Goal: Task Accomplishment & Management: Manage account settings

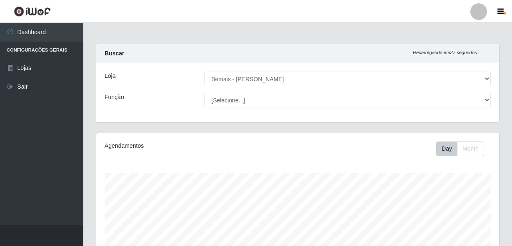
select select "230"
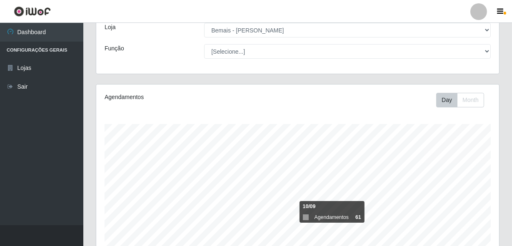
scroll to position [173, 403]
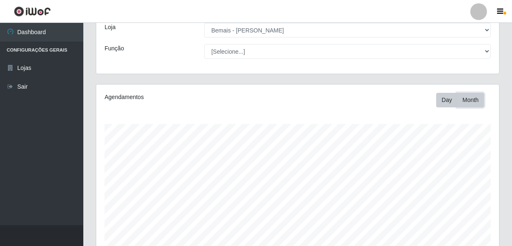
click at [468, 96] on button "Month" at bounding box center [470, 100] width 27 height 15
click at [447, 98] on button "Day" at bounding box center [446, 100] width 21 height 15
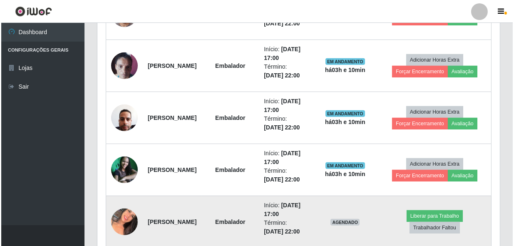
scroll to position [730, 0]
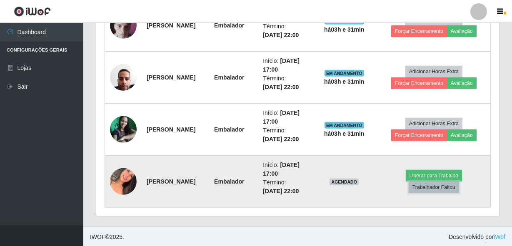
click at [433, 187] on button "Trabalhador Faltou" at bounding box center [433, 188] width 50 height 12
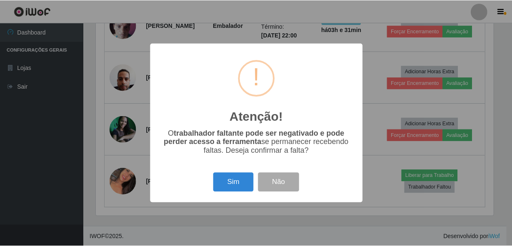
scroll to position [173, 399]
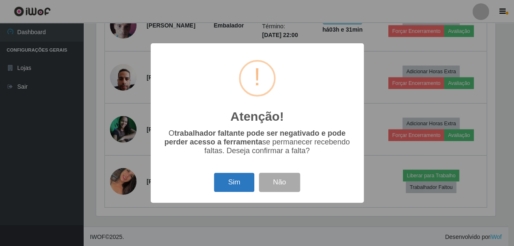
click at [230, 181] on button "Sim" at bounding box center [234, 183] width 40 height 20
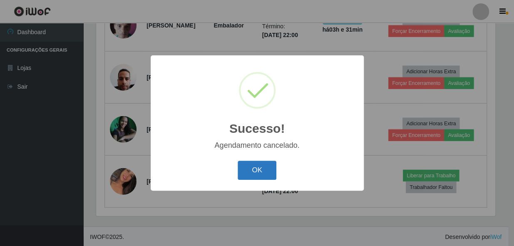
click at [251, 173] on button "OK" at bounding box center [257, 171] width 39 height 20
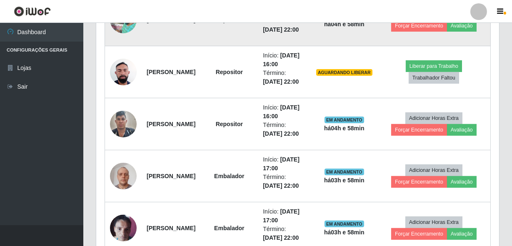
scroll to position [527, 0]
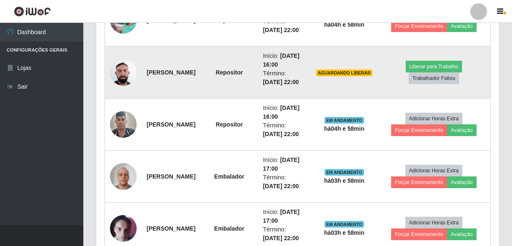
click at [125, 72] on img at bounding box center [123, 72] width 27 height 35
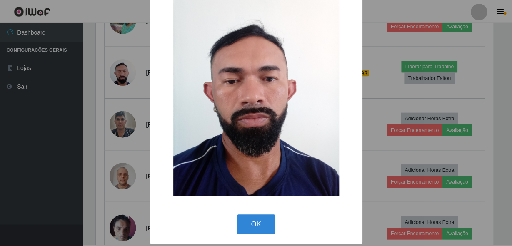
scroll to position [49, 0]
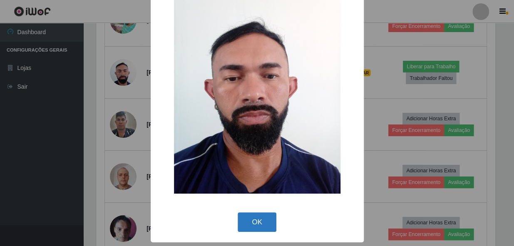
click at [245, 218] on button "OK" at bounding box center [257, 222] width 39 height 20
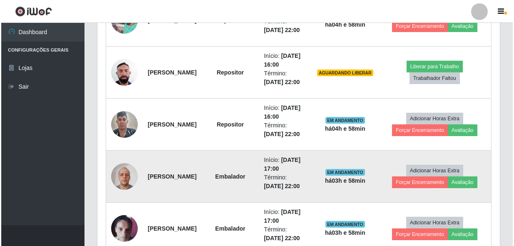
scroll to position [173, 403]
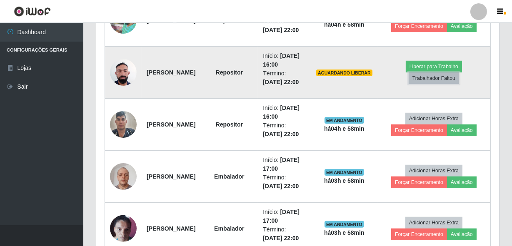
click at [441, 77] on button "Trabalhador Faltou" at bounding box center [433, 78] width 50 height 12
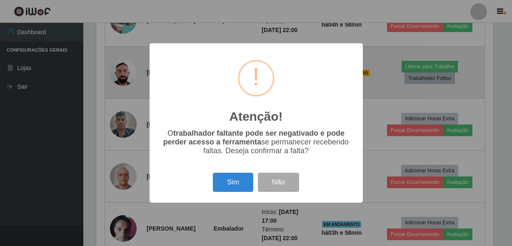
scroll to position [173, 399]
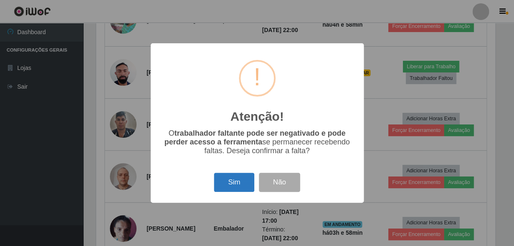
click at [231, 187] on button "Sim" at bounding box center [234, 183] width 40 height 20
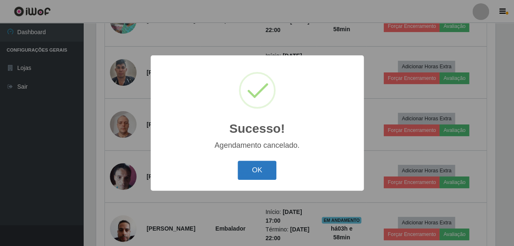
click at [253, 162] on button "OK" at bounding box center [257, 171] width 39 height 20
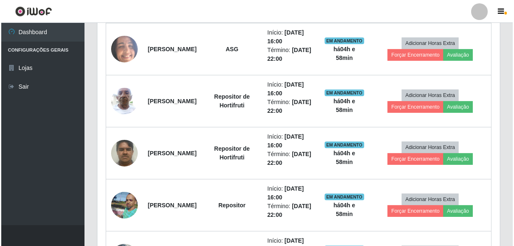
scroll to position [262, 0]
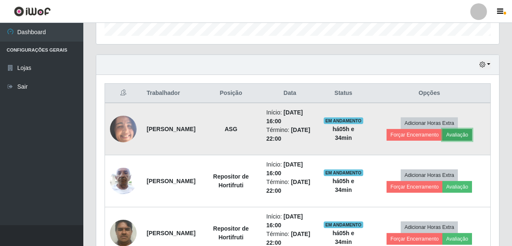
click at [466, 137] on button "Avaliação" at bounding box center [457, 135] width 30 height 12
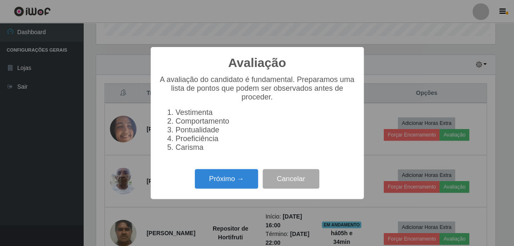
scroll to position [173, 399]
click at [233, 189] on button "Próximo →" at bounding box center [226, 179] width 63 height 20
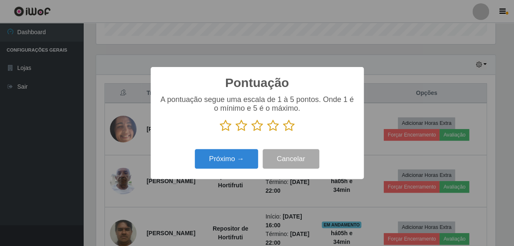
click at [289, 124] on icon at bounding box center [289, 125] width 12 height 12
click at [283, 132] on input "radio" at bounding box center [283, 132] width 0 height 0
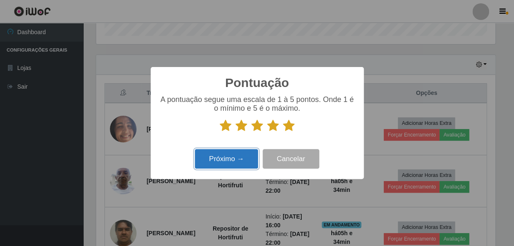
click at [241, 156] on button "Próximo →" at bounding box center [226, 159] width 63 height 20
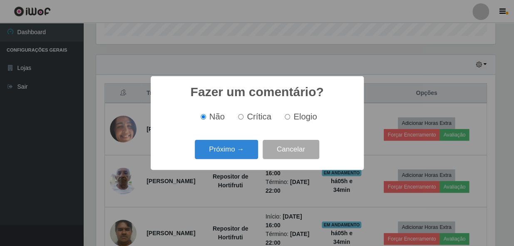
click at [241, 156] on button "Próximo →" at bounding box center [226, 150] width 63 height 20
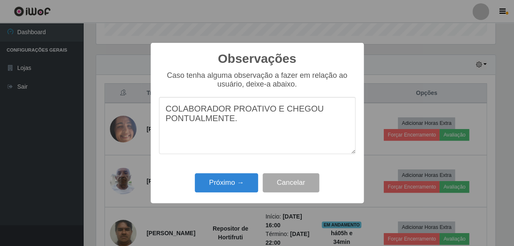
type textarea "COLABORADOR PROATIVO E CHEGOU PONTUALMENTE."
click at [225, 194] on div "Próximo → Cancelar" at bounding box center [257, 183] width 197 height 24
click at [227, 181] on button "Próximo →" at bounding box center [226, 183] width 63 height 20
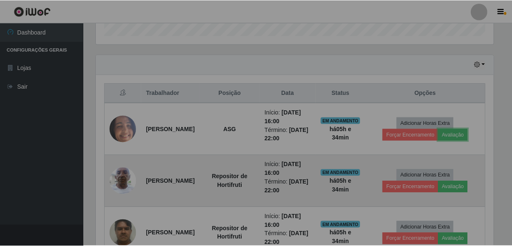
scroll to position [173, 403]
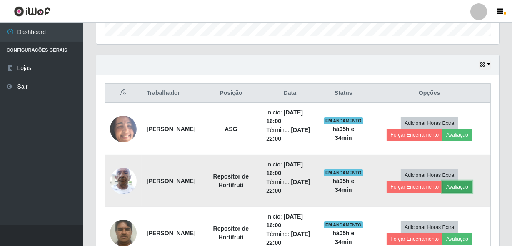
click at [462, 189] on button "Avaliação" at bounding box center [457, 187] width 30 height 12
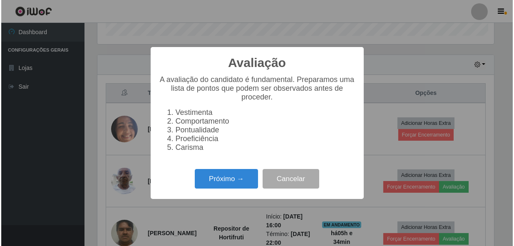
scroll to position [173, 399]
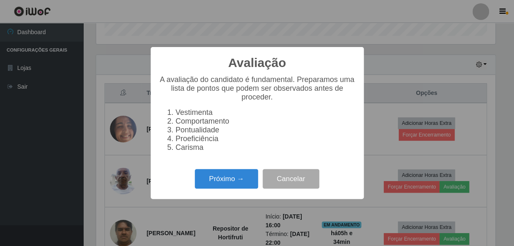
click at [226, 172] on div "Próximo → Cancelar" at bounding box center [257, 179] width 197 height 24
click at [231, 183] on button "Próximo →" at bounding box center [226, 179] width 63 height 20
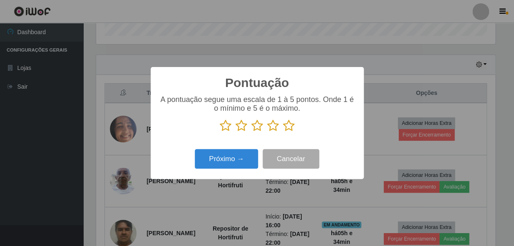
click at [286, 127] on icon at bounding box center [289, 125] width 12 height 12
click at [283, 132] on input "radio" at bounding box center [283, 132] width 0 height 0
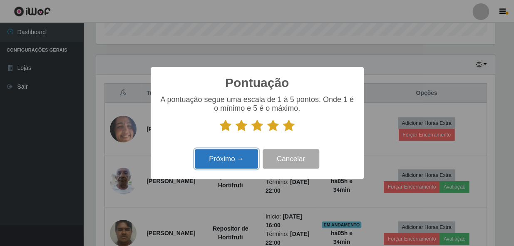
click at [238, 162] on button "Próximo →" at bounding box center [226, 159] width 63 height 20
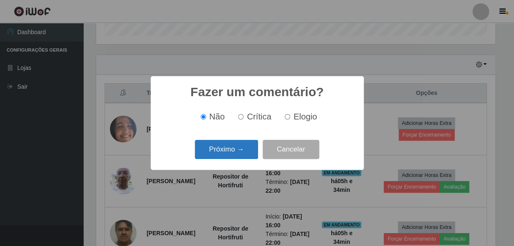
click at [233, 156] on button "Próximo →" at bounding box center [226, 150] width 63 height 20
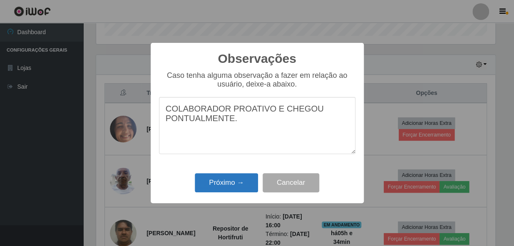
type textarea "COLABORADOR PROATIVO E CHEGOU PONTUALMENTE."
click at [229, 189] on button "Próximo →" at bounding box center [226, 183] width 63 height 20
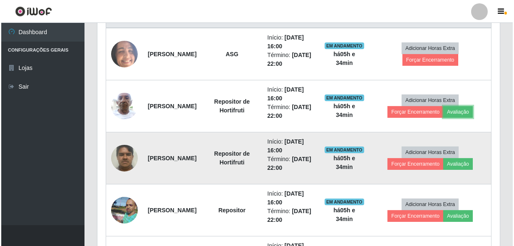
scroll to position [337, 0]
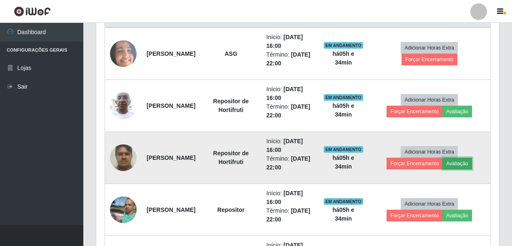
click at [463, 158] on button "Avaliação" at bounding box center [457, 164] width 30 height 12
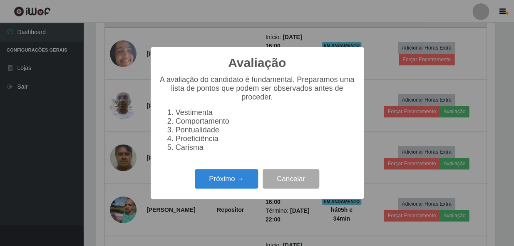
scroll to position [173, 399]
click at [218, 191] on div "Próximo → Cancelar" at bounding box center [257, 179] width 197 height 24
click at [236, 173] on button "Próximo →" at bounding box center [226, 179] width 63 height 20
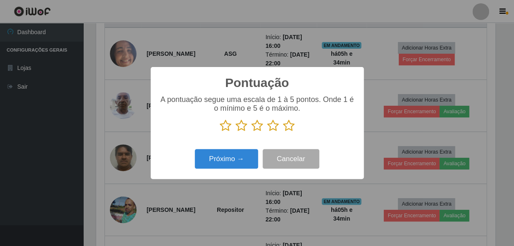
scroll to position [416191, 415964]
click at [285, 127] on icon at bounding box center [289, 125] width 12 height 12
click at [283, 132] on input "radio" at bounding box center [283, 132] width 0 height 0
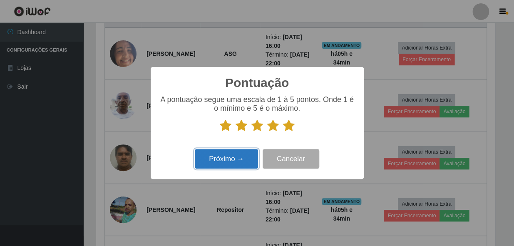
click at [247, 160] on button "Próximo →" at bounding box center [226, 159] width 63 height 20
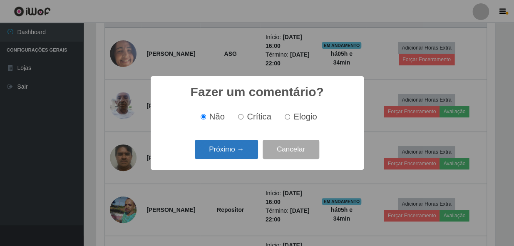
click at [245, 154] on button "Próximo →" at bounding box center [226, 150] width 63 height 20
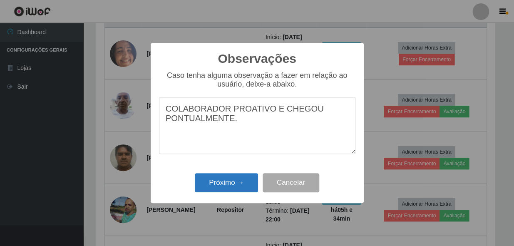
type textarea "COLABORADOR PROATIVO E CHEGOU PONTUALMENTE."
click at [233, 184] on button "Próximo →" at bounding box center [226, 183] width 63 height 20
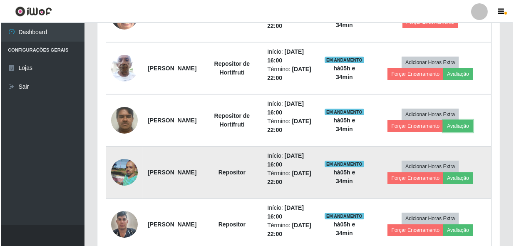
scroll to position [375, 0]
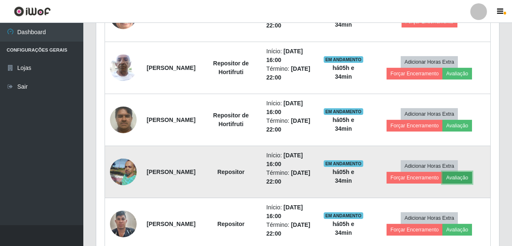
click at [465, 174] on button "Avaliação" at bounding box center [457, 178] width 30 height 12
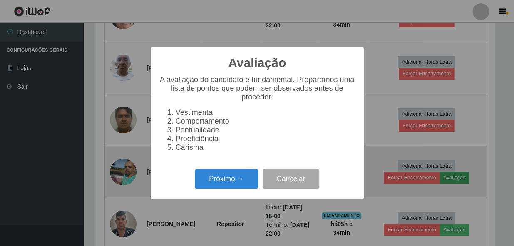
scroll to position [173, 399]
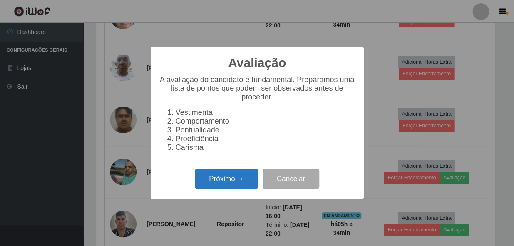
click at [235, 185] on button "Próximo →" at bounding box center [226, 179] width 63 height 20
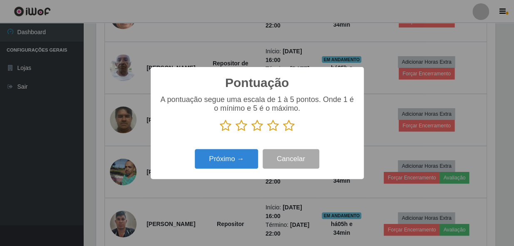
click at [290, 127] on icon at bounding box center [289, 125] width 12 height 12
click at [283, 132] on input "radio" at bounding box center [283, 132] width 0 height 0
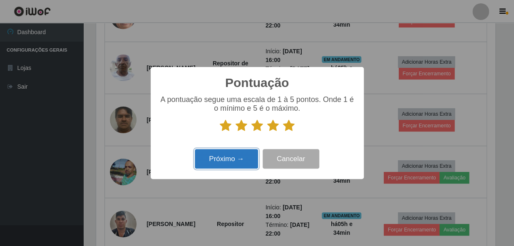
click at [222, 151] on button "Próximo →" at bounding box center [226, 159] width 63 height 20
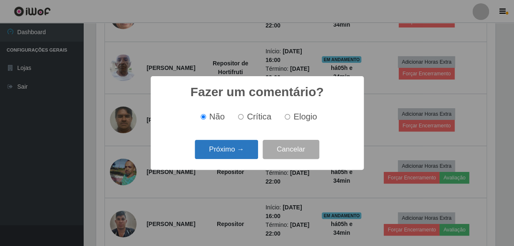
click at [225, 149] on button "Próximo →" at bounding box center [226, 150] width 63 height 20
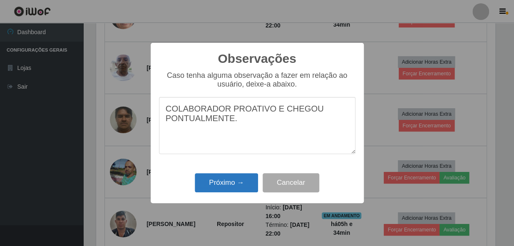
type textarea "COLABORADOR PROATIVO E CHEGOU PONTUALMENTE."
click at [229, 190] on button "Próximo →" at bounding box center [226, 183] width 63 height 20
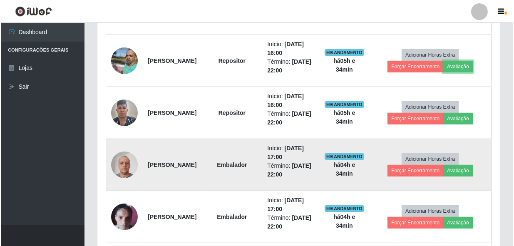
scroll to position [489, 0]
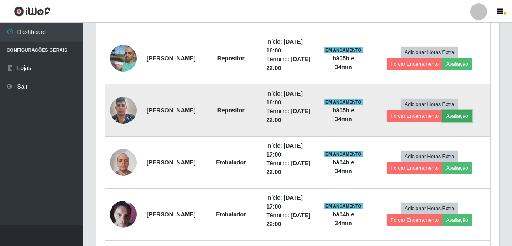
click at [462, 119] on button "Avaliação" at bounding box center [457, 116] width 30 height 12
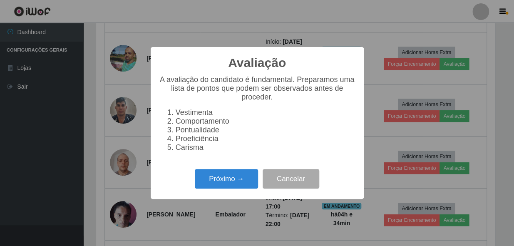
scroll to position [173, 399]
click at [229, 184] on button "Próximo →" at bounding box center [226, 179] width 63 height 20
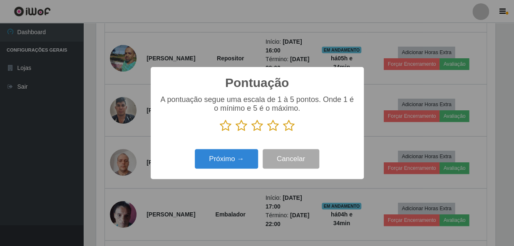
scroll to position [416191, 415964]
click at [289, 125] on icon at bounding box center [289, 125] width 12 height 12
click at [283, 132] on input "radio" at bounding box center [283, 132] width 0 height 0
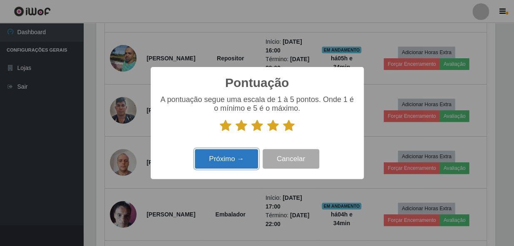
click at [247, 154] on button "Próximo →" at bounding box center [226, 159] width 63 height 20
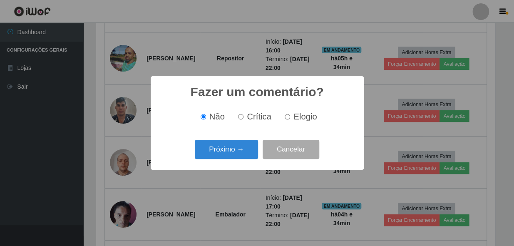
click at [247, 154] on button "Próximo →" at bounding box center [226, 150] width 63 height 20
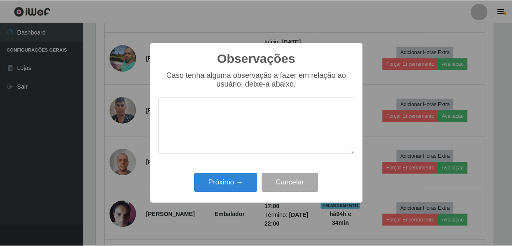
scroll to position [0, 0]
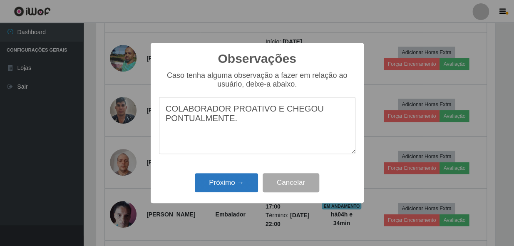
type textarea "COLABORADOR PROATIVO E CHEGOU PONTUALMENTE."
click at [246, 184] on button "Próximo →" at bounding box center [226, 183] width 63 height 20
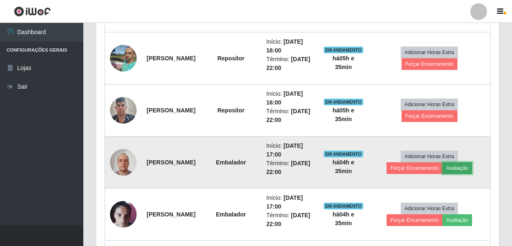
click at [458, 168] on button "Avaliação" at bounding box center [457, 168] width 30 height 12
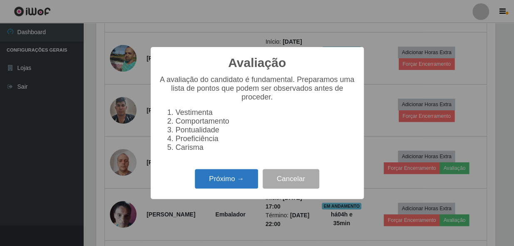
click at [232, 183] on button "Próximo →" at bounding box center [226, 179] width 63 height 20
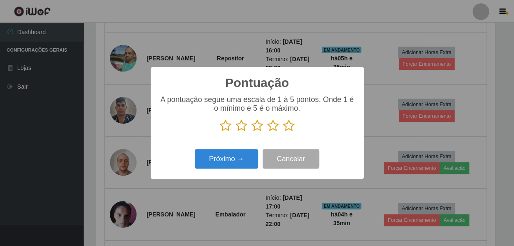
click at [288, 126] on icon at bounding box center [289, 125] width 12 height 12
click at [283, 132] on input "radio" at bounding box center [283, 132] width 0 height 0
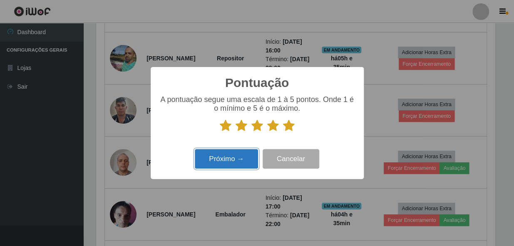
click at [228, 168] on button "Próximo →" at bounding box center [226, 159] width 63 height 20
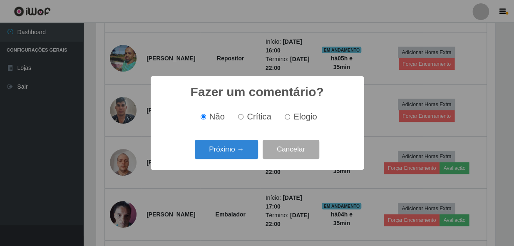
click at [230, 155] on button "Próximo →" at bounding box center [226, 150] width 63 height 20
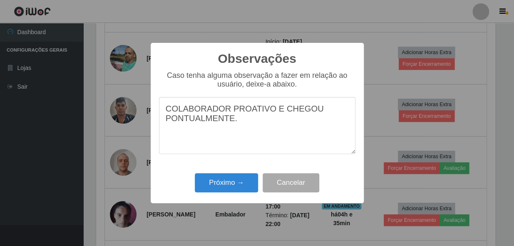
type textarea "COLABORADOR PROATIVO E CHEGOU PONTUALMENTE."
click at [223, 193] on button "Próximo →" at bounding box center [226, 183] width 63 height 20
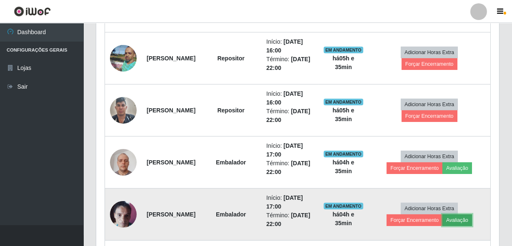
click at [459, 222] on button "Avaliação" at bounding box center [457, 220] width 30 height 12
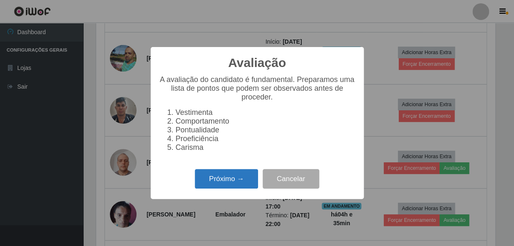
click at [239, 185] on button "Próximo →" at bounding box center [226, 179] width 63 height 20
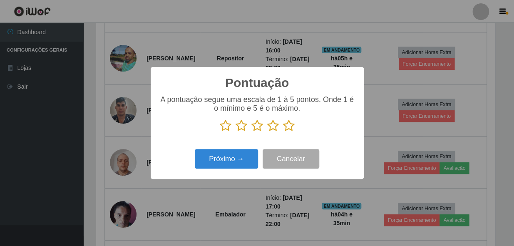
click at [287, 128] on icon at bounding box center [289, 125] width 12 height 12
click at [283, 132] on input "radio" at bounding box center [283, 132] width 0 height 0
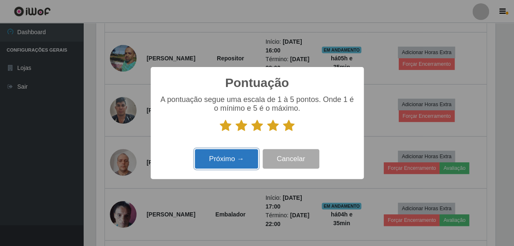
click at [214, 160] on button "Próximo →" at bounding box center [226, 159] width 63 height 20
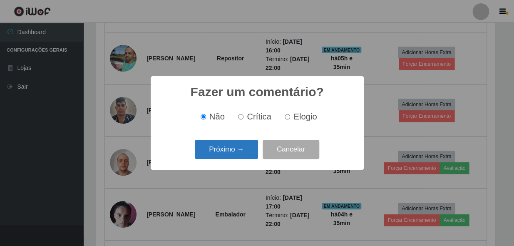
click at [224, 146] on button "Próximo →" at bounding box center [226, 150] width 63 height 20
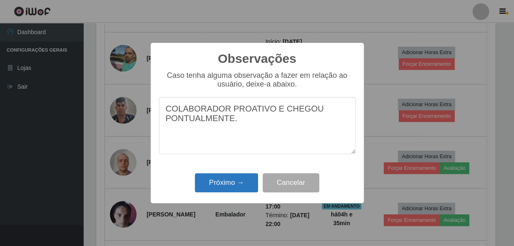
type textarea "COLABORADOR PROATIVO E CHEGOU PONTUALMENTE."
click at [225, 183] on button "Próximo →" at bounding box center [226, 183] width 63 height 20
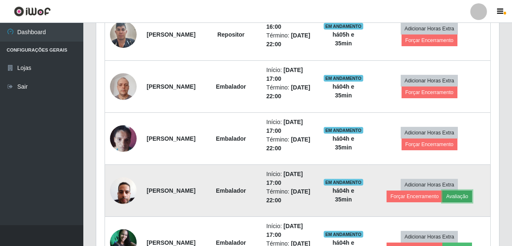
click at [469, 197] on button "Avaliação" at bounding box center [457, 197] width 30 height 12
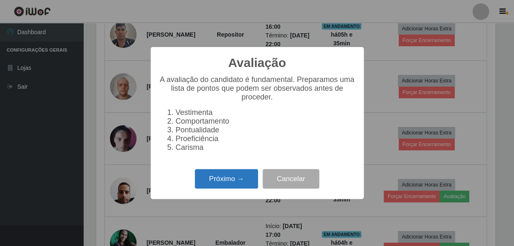
click at [240, 184] on button "Próximo →" at bounding box center [226, 179] width 63 height 20
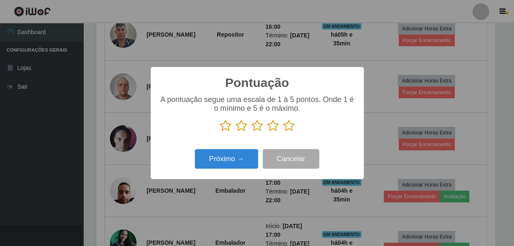
click at [291, 127] on icon at bounding box center [289, 125] width 12 height 12
click at [283, 132] on input "radio" at bounding box center [283, 132] width 0 height 0
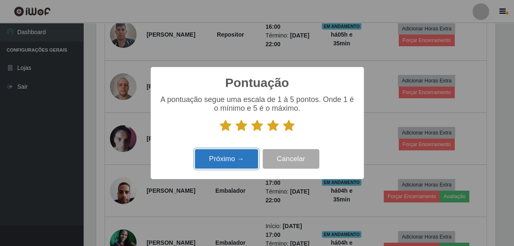
click at [231, 157] on button "Próximo →" at bounding box center [226, 159] width 63 height 20
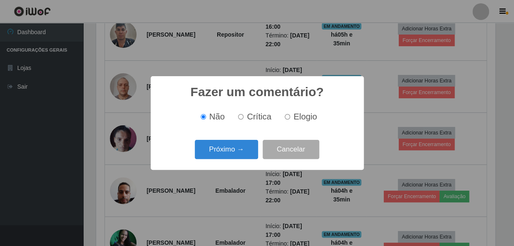
click at [233, 149] on button "Próximo →" at bounding box center [226, 150] width 63 height 20
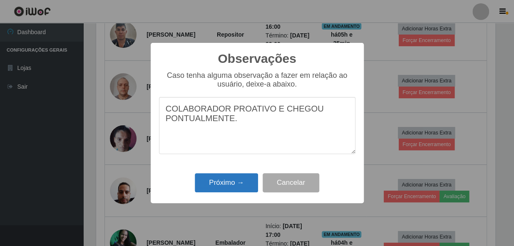
type textarea "COLABORADOR PROATIVO E CHEGOU PONTUALMENTE."
click at [233, 183] on button "Próximo →" at bounding box center [226, 183] width 63 height 20
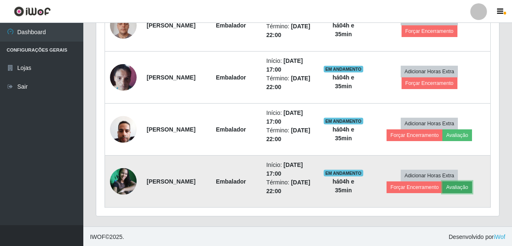
click at [462, 189] on button "Avaliação" at bounding box center [457, 188] width 30 height 12
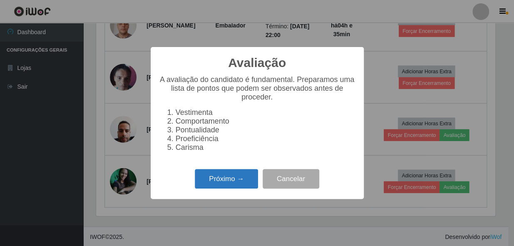
click at [223, 182] on button "Próximo →" at bounding box center [226, 179] width 63 height 20
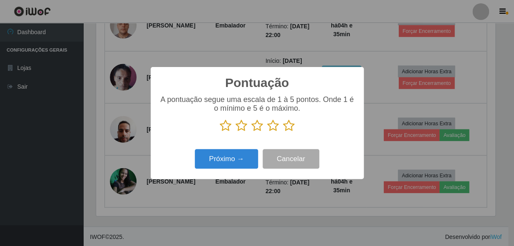
click at [291, 126] on icon at bounding box center [289, 125] width 12 height 12
click at [283, 132] on input "radio" at bounding box center [283, 132] width 0 height 0
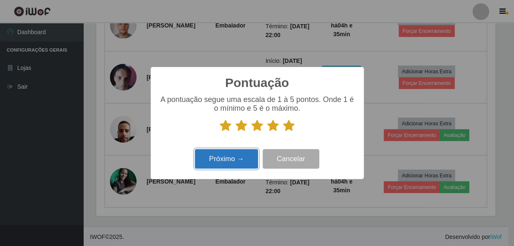
click at [219, 164] on button "Próximo →" at bounding box center [226, 159] width 63 height 20
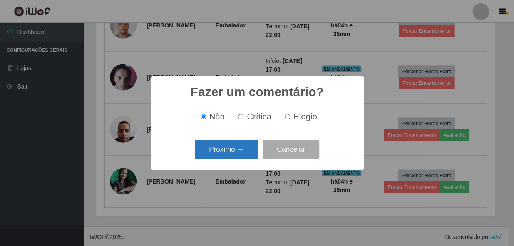
click at [219, 150] on button "Próximo →" at bounding box center [226, 150] width 63 height 20
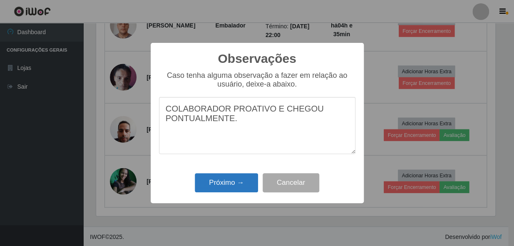
type textarea "COLABORADOR PROATIVO E CHEGOU PONTUALMENTE."
click at [220, 191] on button "Próximo →" at bounding box center [226, 183] width 63 height 20
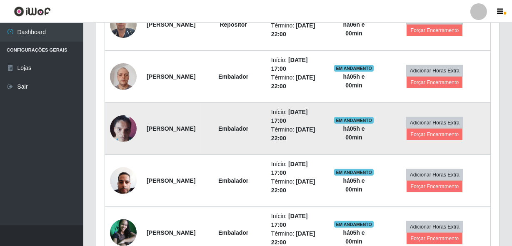
scroll to position [588, 0]
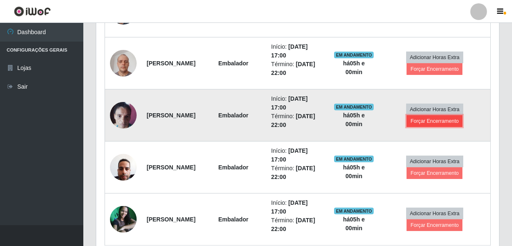
click at [437, 115] on button "Forçar Encerramento" at bounding box center [434, 121] width 56 height 12
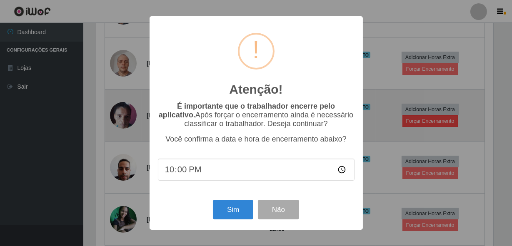
scroll to position [173, 399]
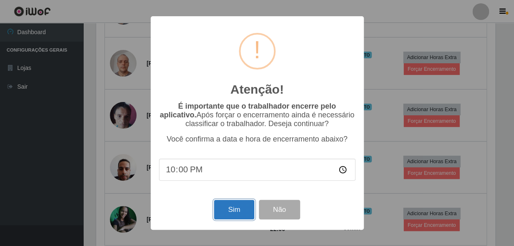
click at [237, 217] on button "Sim" at bounding box center [234, 210] width 40 height 20
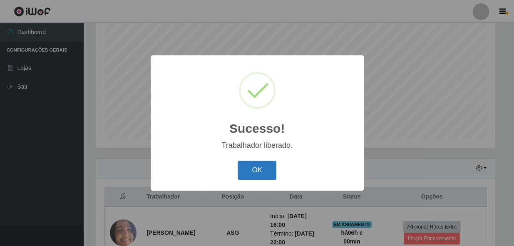
drag, startPoint x: 276, startPoint y: 162, endPoint x: 271, endPoint y: 165, distance: 5.8
click at [275, 163] on div "OK Cancel" at bounding box center [257, 170] width 197 height 24
click at [271, 167] on button "OK" at bounding box center [257, 171] width 39 height 20
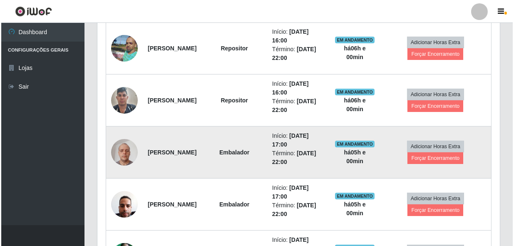
scroll to position [574, 0]
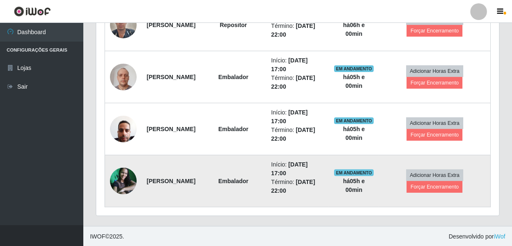
click at [129, 183] on img at bounding box center [123, 181] width 27 height 27
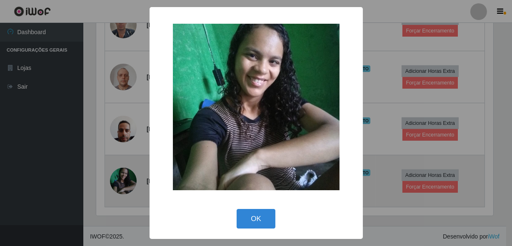
scroll to position [173, 399]
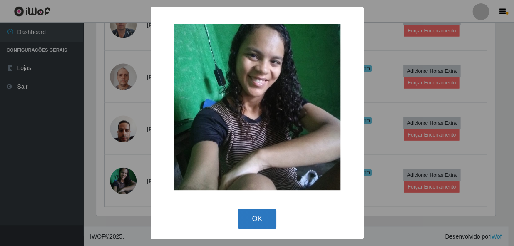
click at [246, 212] on button "OK" at bounding box center [257, 219] width 39 height 20
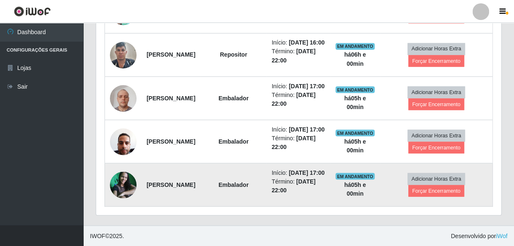
scroll to position [173, 403]
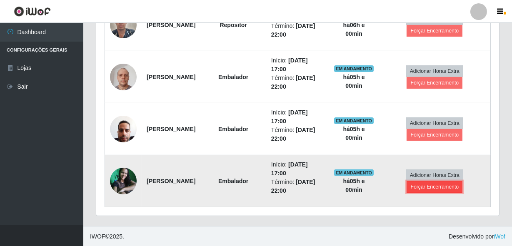
click at [441, 184] on button "Forçar Encerramento" at bounding box center [434, 187] width 56 height 12
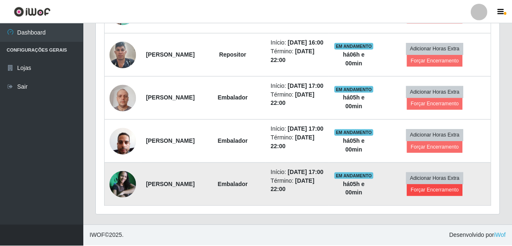
scroll to position [173, 399]
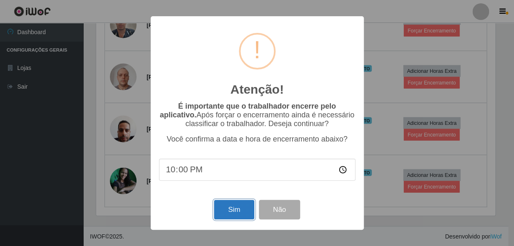
click at [236, 209] on button "Sim" at bounding box center [234, 210] width 40 height 20
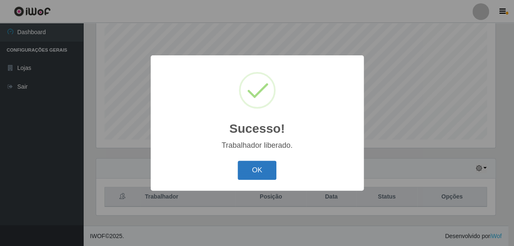
click at [253, 175] on button "OK" at bounding box center [257, 171] width 39 height 20
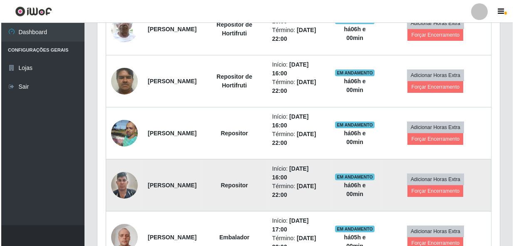
scroll to position [423, 0]
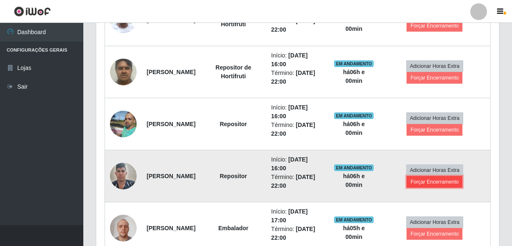
click at [428, 184] on button "Forçar Encerramento" at bounding box center [434, 182] width 56 height 12
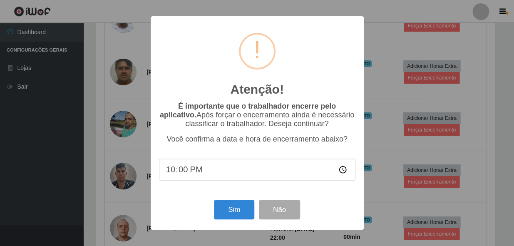
scroll to position [416191, 415964]
click at [223, 207] on button "Sim" at bounding box center [234, 210] width 40 height 20
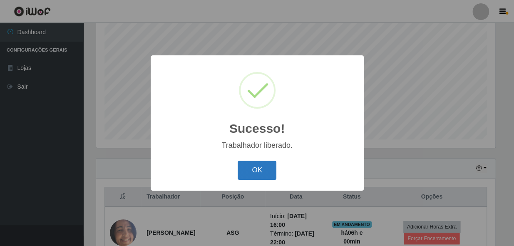
click at [260, 172] on button "OK" at bounding box center [257, 171] width 39 height 20
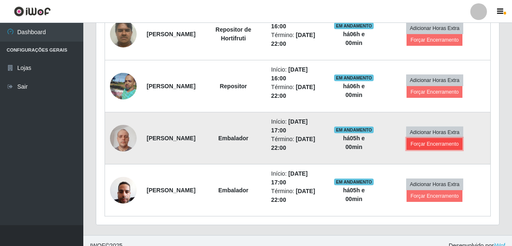
click at [426, 142] on button "Forçar Encerramento" at bounding box center [434, 144] width 56 height 12
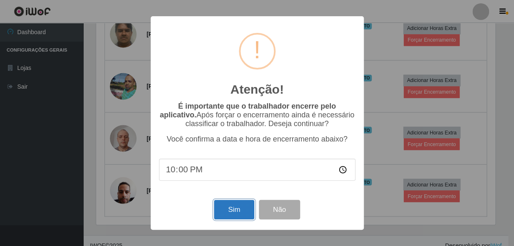
click at [230, 208] on button "Sim" at bounding box center [234, 210] width 40 height 20
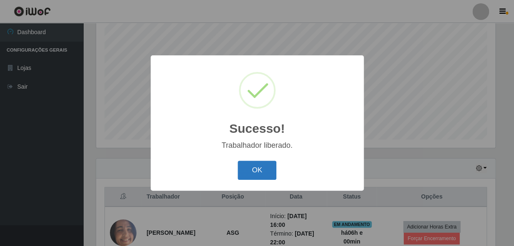
click at [253, 168] on button "OK" at bounding box center [257, 171] width 39 height 20
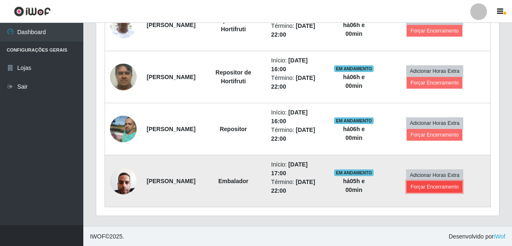
click at [424, 188] on button "Forçar Encerramento" at bounding box center [434, 187] width 56 height 12
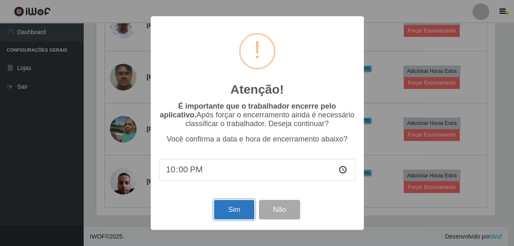
click at [237, 212] on button "Sim" at bounding box center [234, 210] width 40 height 20
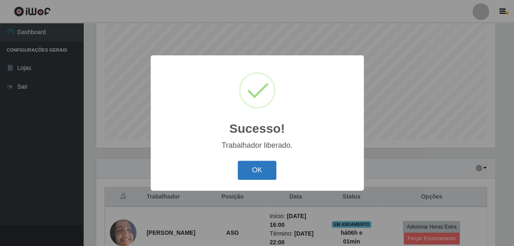
click at [261, 166] on button "OK" at bounding box center [257, 171] width 39 height 20
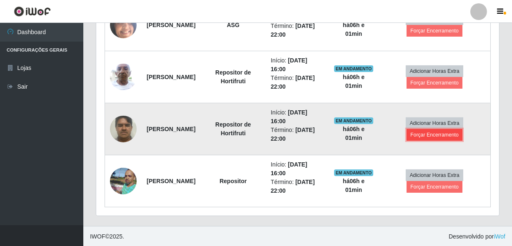
click at [431, 138] on button "Forçar Encerramento" at bounding box center [434, 135] width 56 height 12
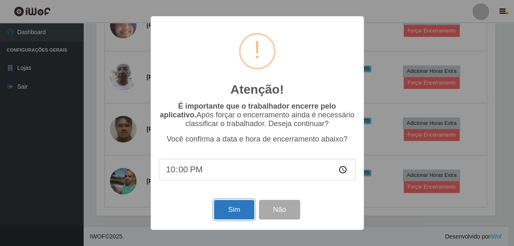
click at [231, 207] on button "Sim" at bounding box center [234, 210] width 40 height 20
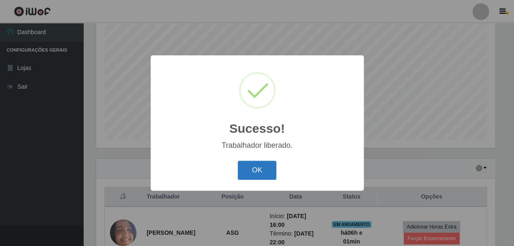
click at [261, 170] on button "OK" at bounding box center [257, 171] width 39 height 20
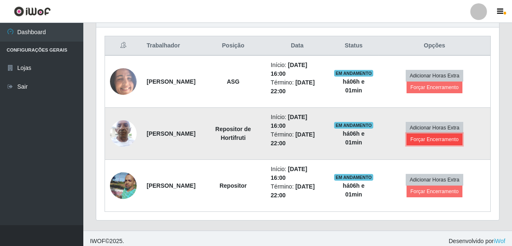
click at [462, 141] on button "Forçar Encerramento" at bounding box center [434, 140] width 56 height 12
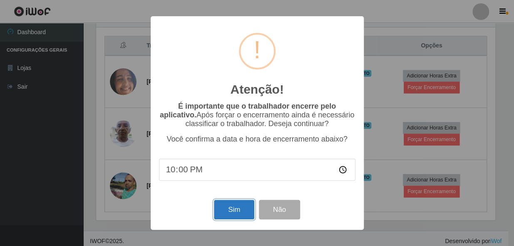
click at [239, 210] on button "Sim" at bounding box center [234, 210] width 40 height 20
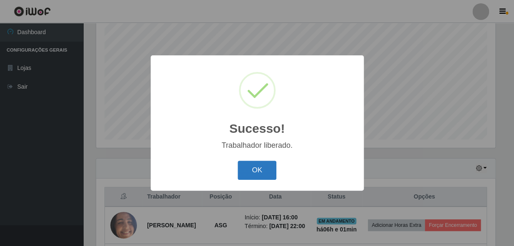
click at [254, 172] on button "OK" at bounding box center [257, 171] width 39 height 20
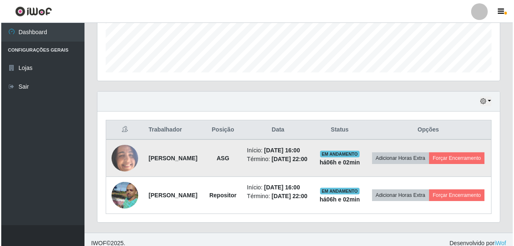
scroll to position [234, 0]
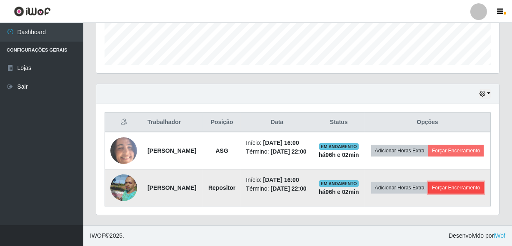
click at [441, 194] on button "Forçar Encerramento" at bounding box center [456, 188] width 56 height 12
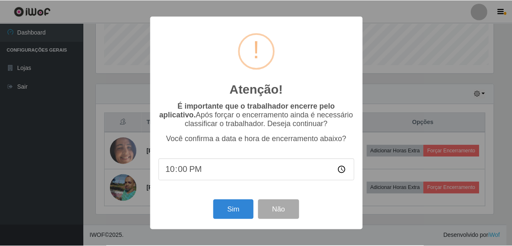
scroll to position [173, 399]
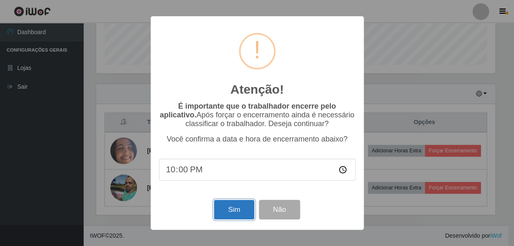
click at [235, 205] on button "Sim" at bounding box center [234, 210] width 40 height 20
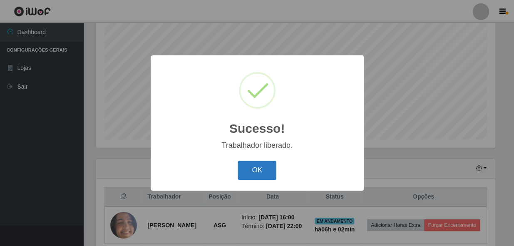
click at [258, 167] on button "OK" at bounding box center [257, 171] width 39 height 20
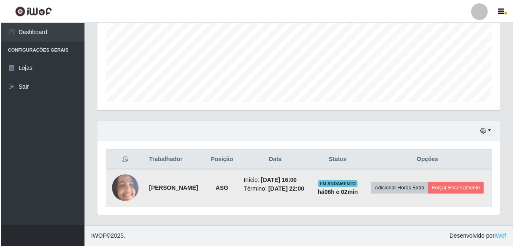
scroll to position [210, 0]
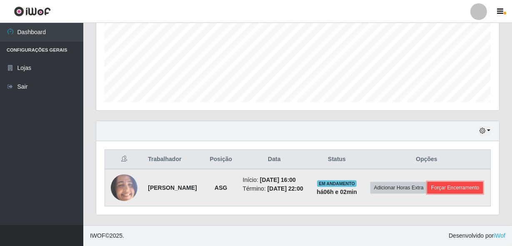
click at [427, 187] on button "Forçar Encerramento" at bounding box center [455, 188] width 56 height 12
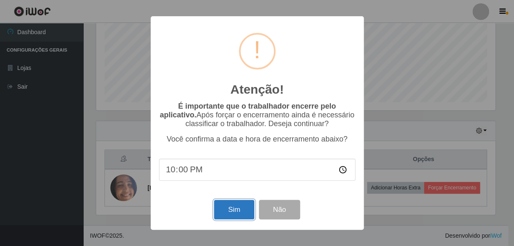
click at [237, 209] on button "Sim" at bounding box center [234, 210] width 40 height 20
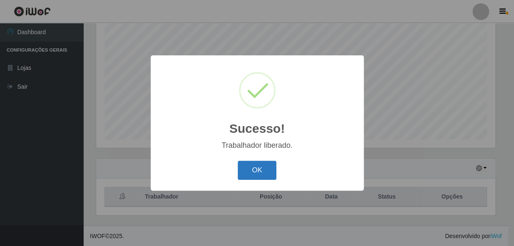
click at [251, 167] on button "OK" at bounding box center [257, 171] width 39 height 20
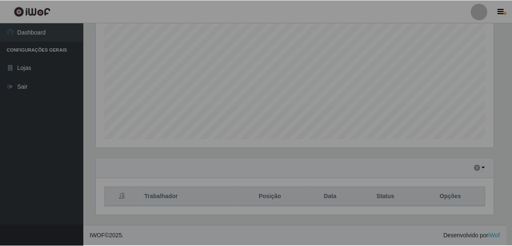
scroll to position [173, 403]
